Goal: Navigation & Orientation: Understand site structure

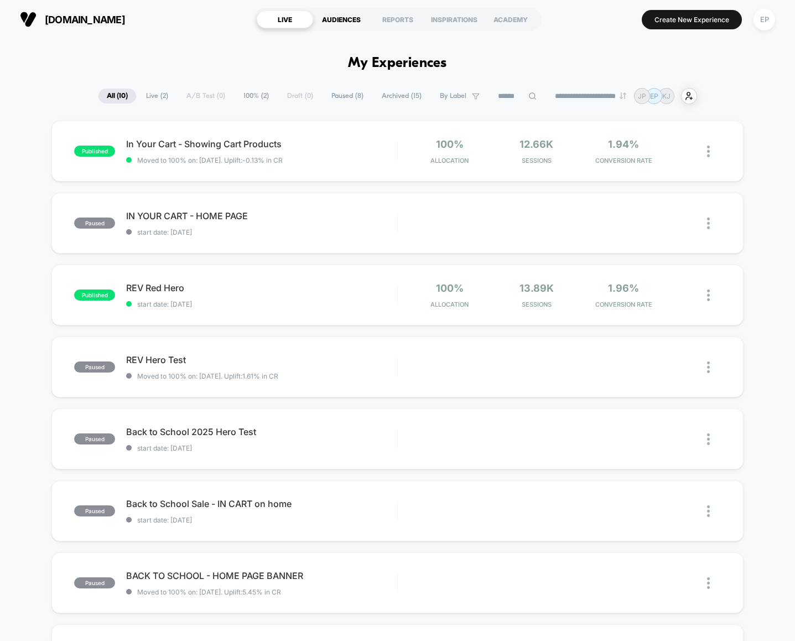
click at [338, 21] on div "AUDIENCES" at bounding box center [341, 20] width 56 height 18
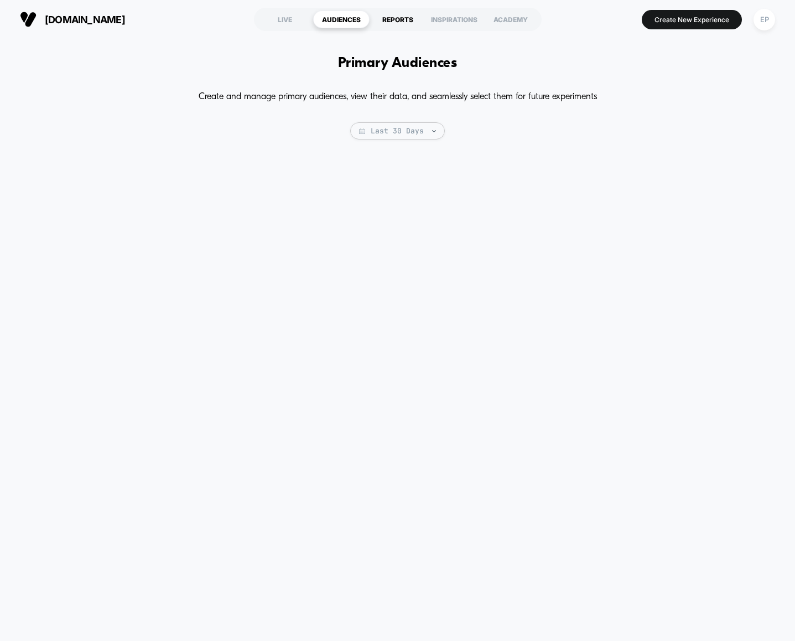
click at [393, 17] on div "REPORTS" at bounding box center [398, 20] width 56 height 18
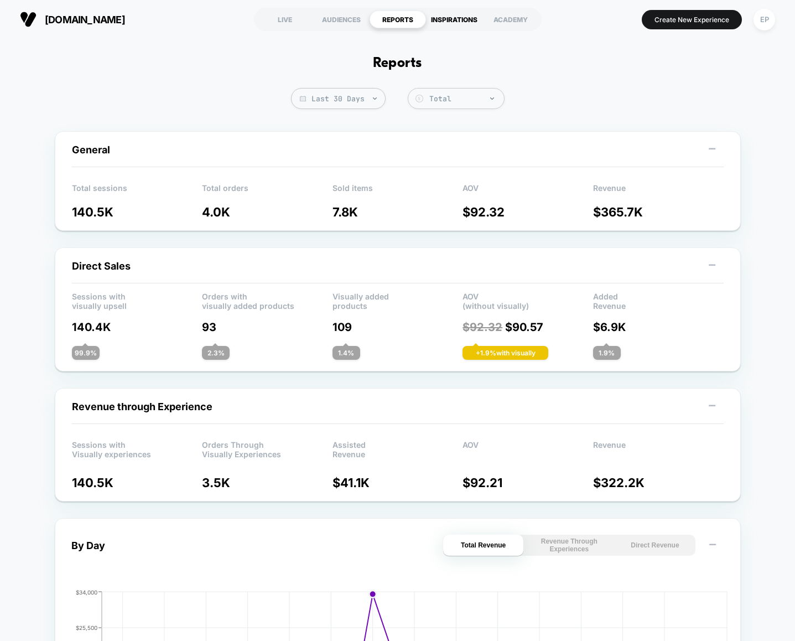
click at [463, 20] on div "INSPIRATIONS" at bounding box center [454, 20] width 56 height 18
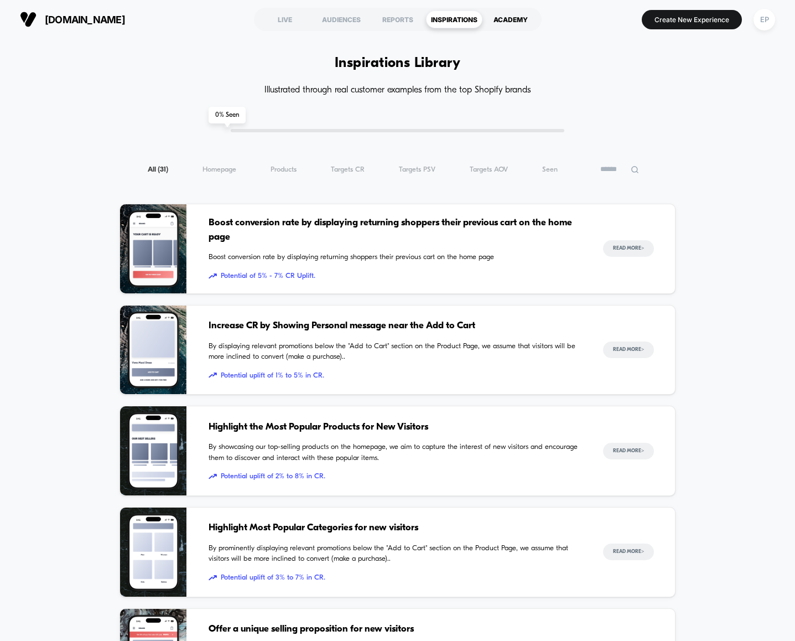
click at [508, 15] on div "ACADEMY" at bounding box center [510, 20] width 56 height 18
